Goal: Transaction & Acquisition: Book appointment/travel/reservation

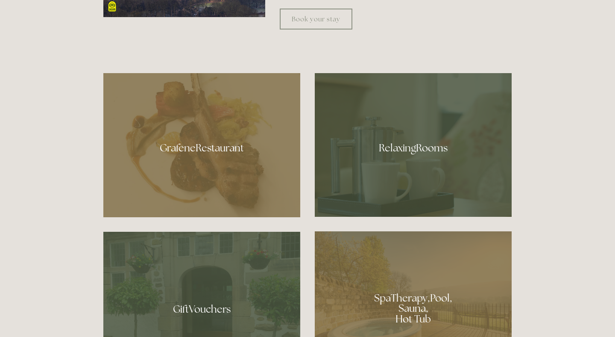
scroll to position [373, 0]
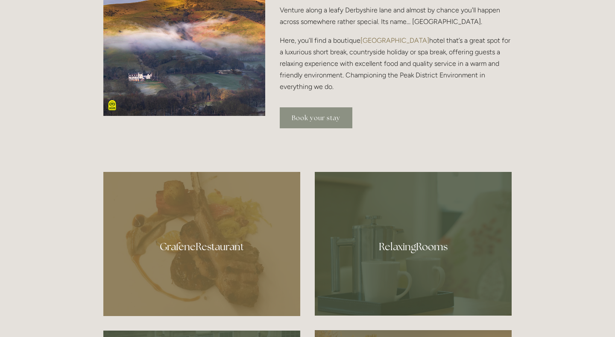
click at [325, 116] on link "Book your stay" at bounding box center [316, 117] width 73 height 21
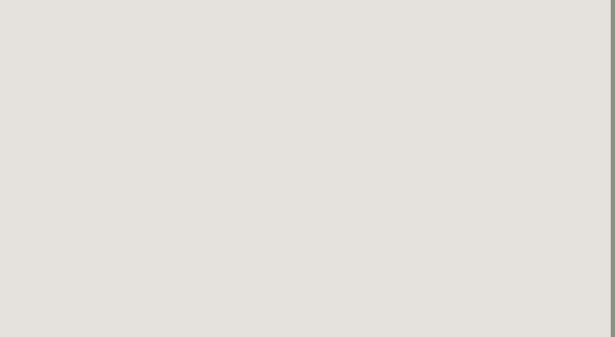
scroll to position [1592, 5]
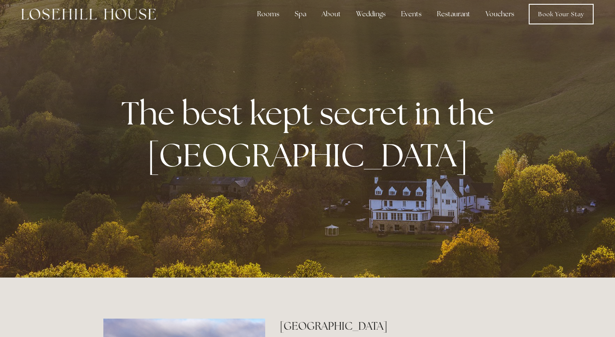
scroll to position [11, 0]
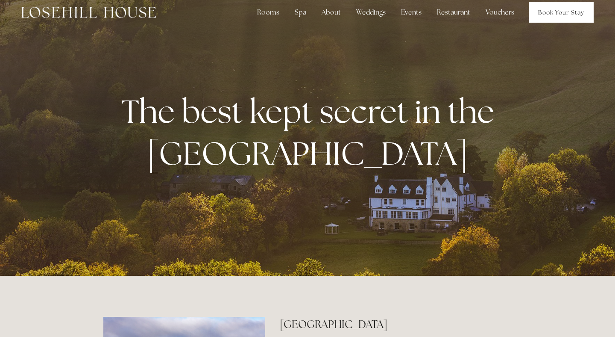
click at [551, 16] on link "Book Your Stay" at bounding box center [561, 12] width 65 height 21
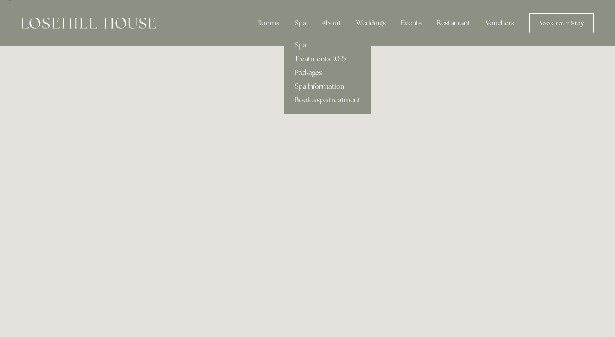
click at [313, 72] on link "Packages" at bounding box center [328, 73] width 86 height 14
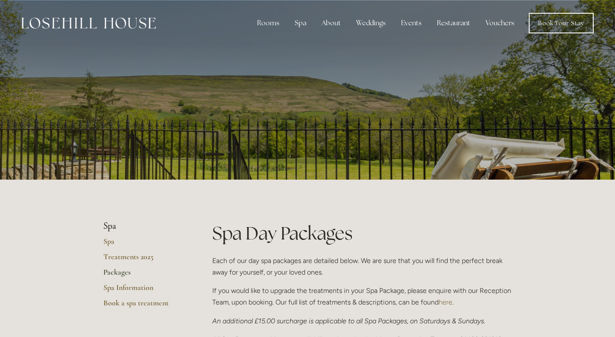
scroll to position [137, 0]
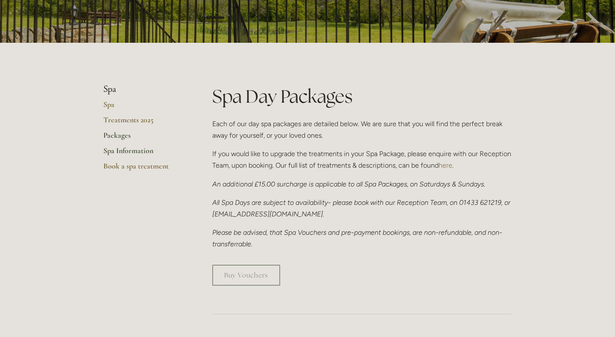
click at [130, 150] on link "Spa Information" at bounding box center [144, 153] width 82 height 15
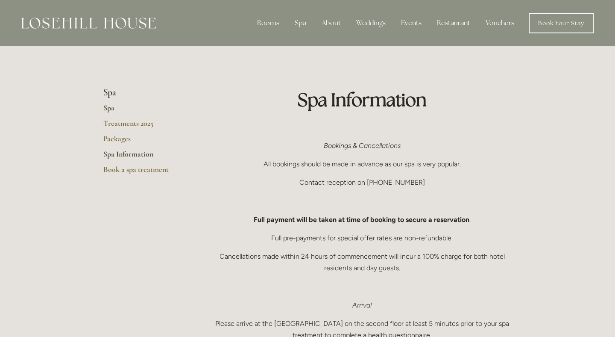
click at [110, 110] on link "Spa" at bounding box center [144, 110] width 82 height 15
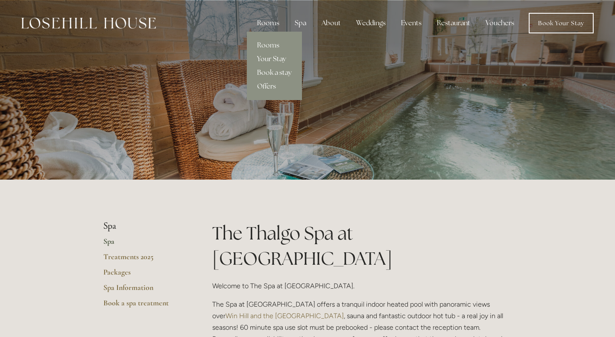
click at [276, 60] on link "Your Stay" at bounding box center [274, 59] width 55 height 14
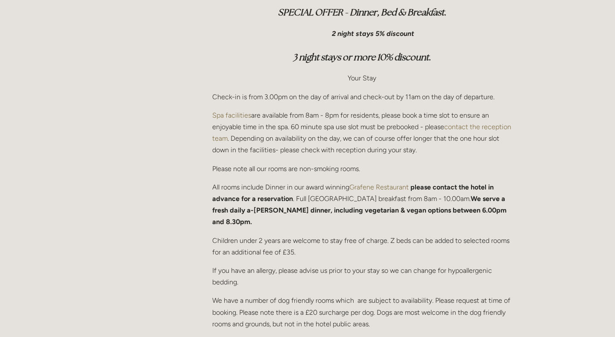
scroll to position [303, 0]
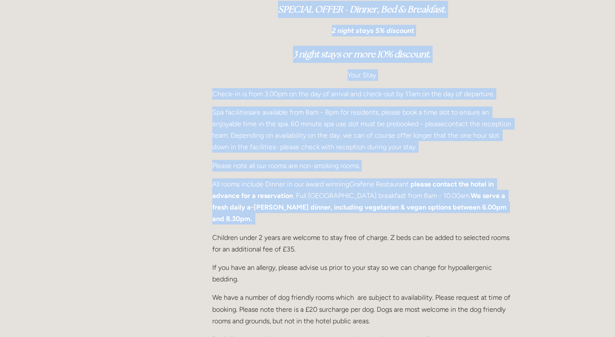
drag, startPoint x: 205, startPoint y: 165, endPoint x: 217, endPoint y: 216, distance: 52.2
click at [217, 216] on main "Rooms Rooms Your Stay Book a stay Offers Your Peak District Stay We are offerin…" at bounding box center [308, 195] width 436 height 636
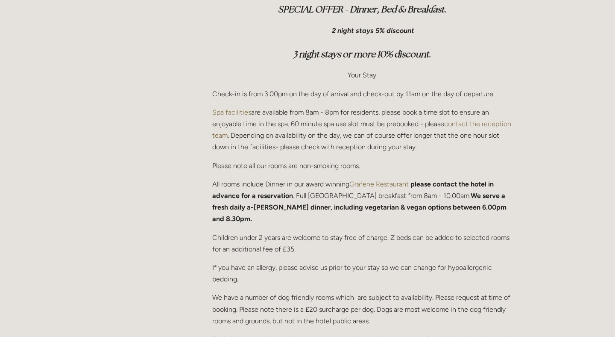
click at [199, 186] on main "Rooms Rooms Your Stay Book a stay Offers Your Peak District Stay We are offerin…" at bounding box center [308, 195] width 436 height 636
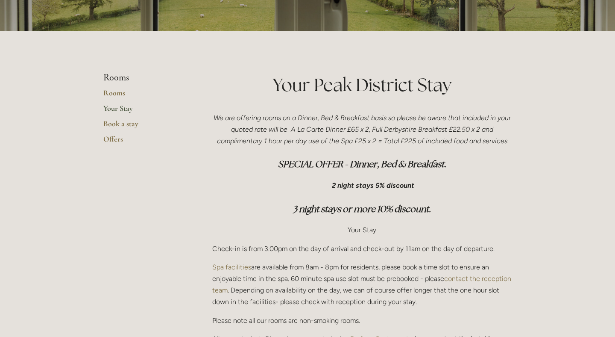
scroll to position [0, 0]
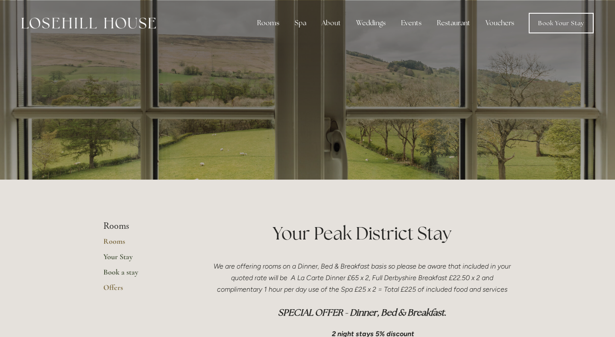
click at [133, 271] on link "Book a stay" at bounding box center [144, 274] width 82 height 15
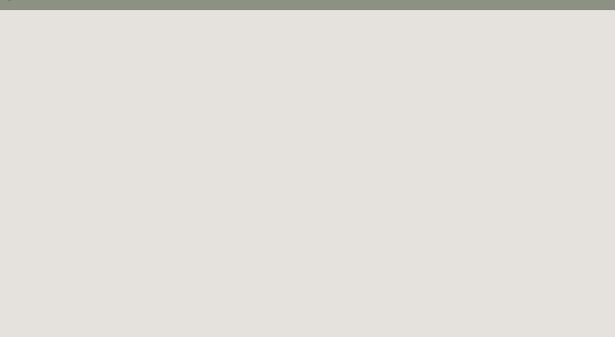
scroll to position [47, 0]
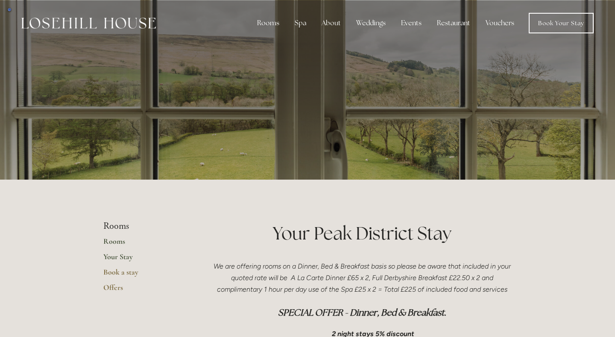
click at [116, 242] on link "Rooms" at bounding box center [144, 243] width 82 height 15
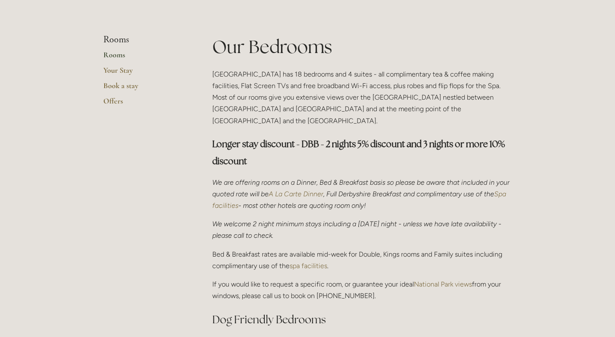
scroll to position [187, 0]
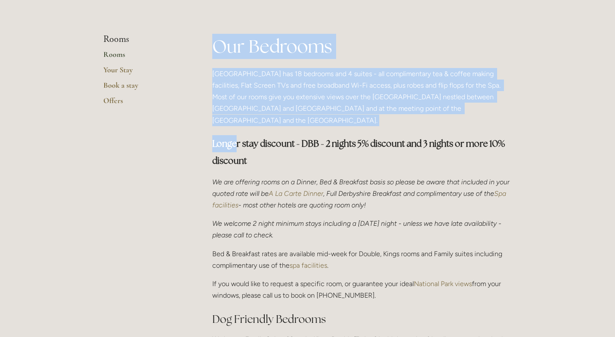
drag, startPoint x: 209, startPoint y: 52, endPoint x: 239, endPoint y: 125, distance: 79.3
click at [239, 125] on div "Our Bedrooms Losehill House Hotel has 18 bedrooms and 4 suites - all compliment…" at bounding box center [362, 216] width 314 height 365
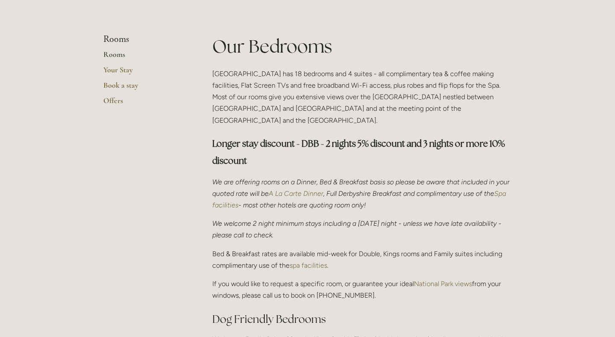
click at [193, 95] on div "Rooms Rooms Your Stay Book a stay Offers" at bounding box center [157, 72] width 109 height 77
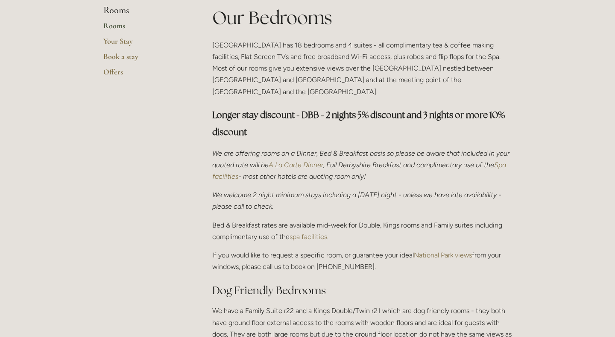
scroll to position [216, 0]
drag, startPoint x: 212, startPoint y: 185, endPoint x: 227, endPoint y: 201, distance: 22.1
click at [227, 201] on div "Our Bedrooms Losehill House Hotel has 18 bedrooms and 4 suites - all compliment…" at bounding box center [362, 187] width 314 height 365
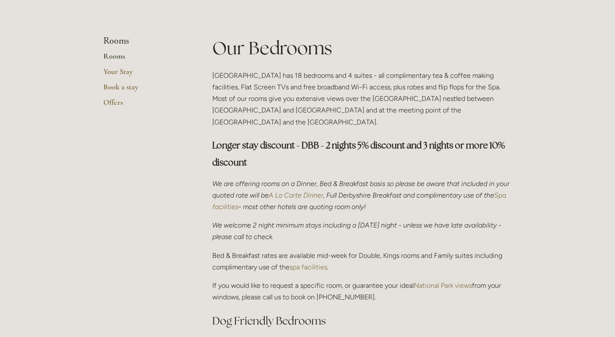
scroll to position [0, 0]
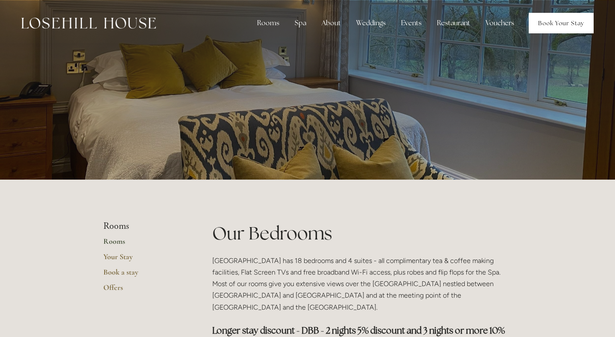
click at [562, 14] on link "Book Your Stay" at bounding box center [561, 23] width 65 height 21
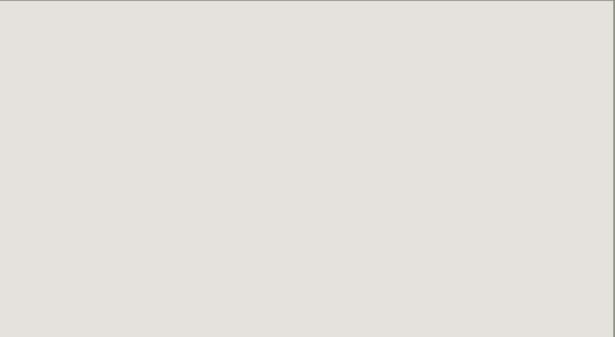
scroll to position [0, 2]
